Goal: Obtain resource: Obtain resource

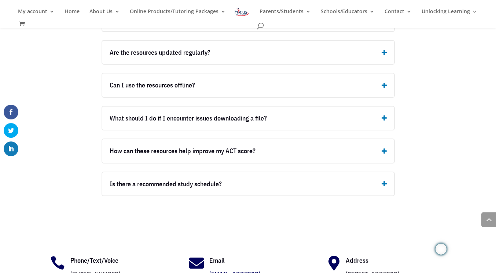
scroll to position [1965, 0]
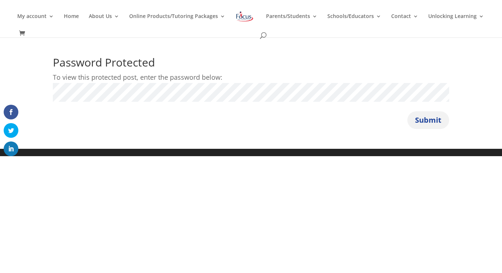
click at [427, 121] on button "Submit" at bounding box center [428, 120] width 42 height 18
click at [415, 126] on button "Submit" at bounding box center [428, 120] width 42 height 18
